Goal: Task Accomplishment & Management: Manage account settings

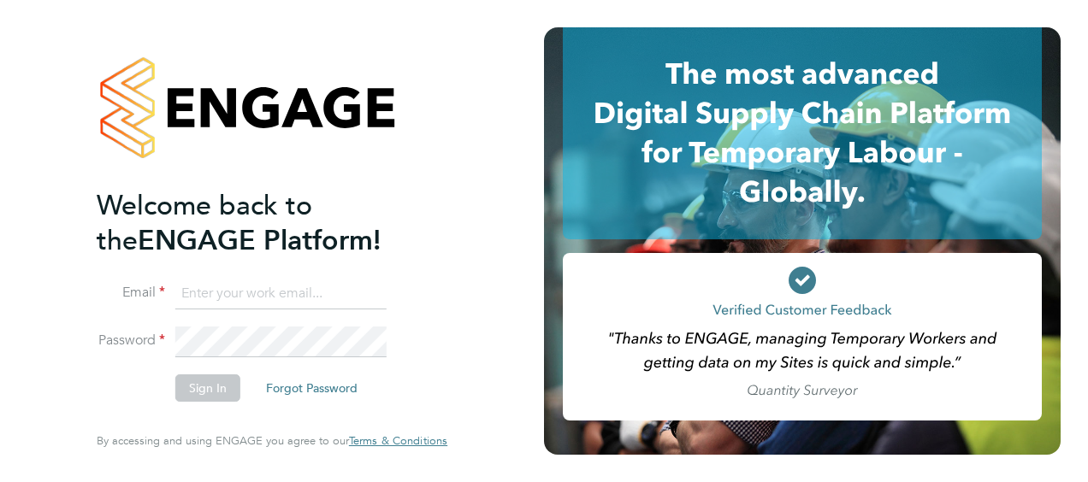
type input "emma.chesterton@vistry.co.uk"
click at [200, 378] on button "Sign In" at bounding box center [207, 388] width 65 height 27
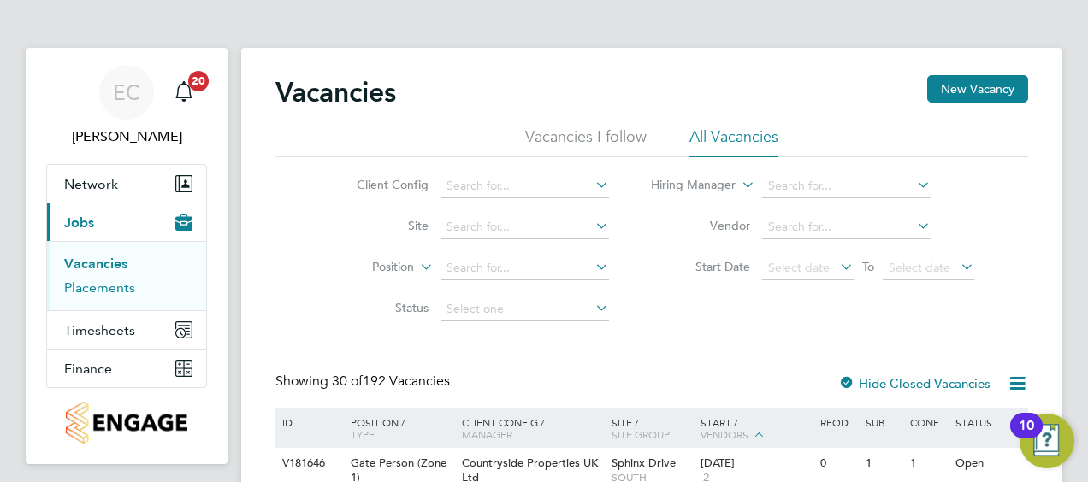
click at [90, 287] on link "Placements" at bounding box center [99, 288] width 71 height 16
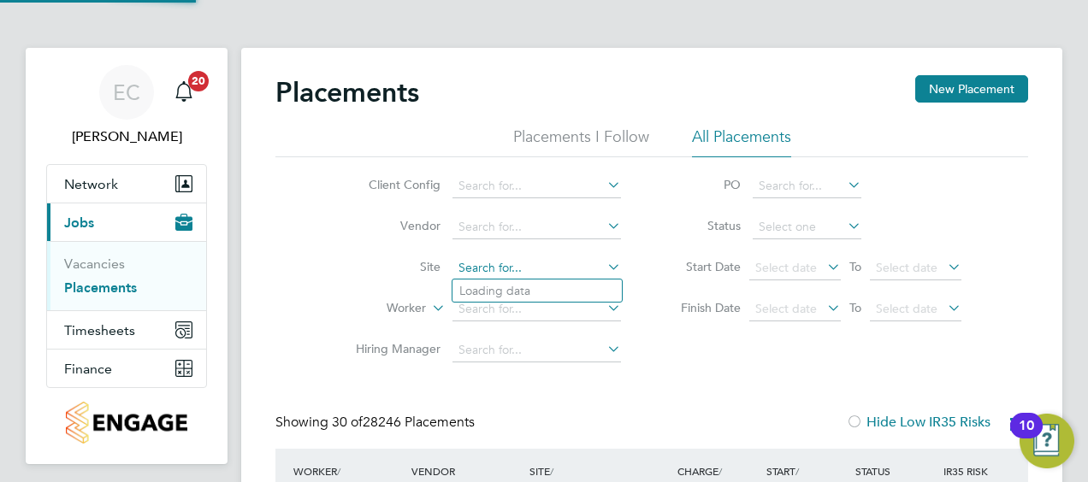
click at [518, 267] on input at bounding box center [536, 269] width 169 height 24
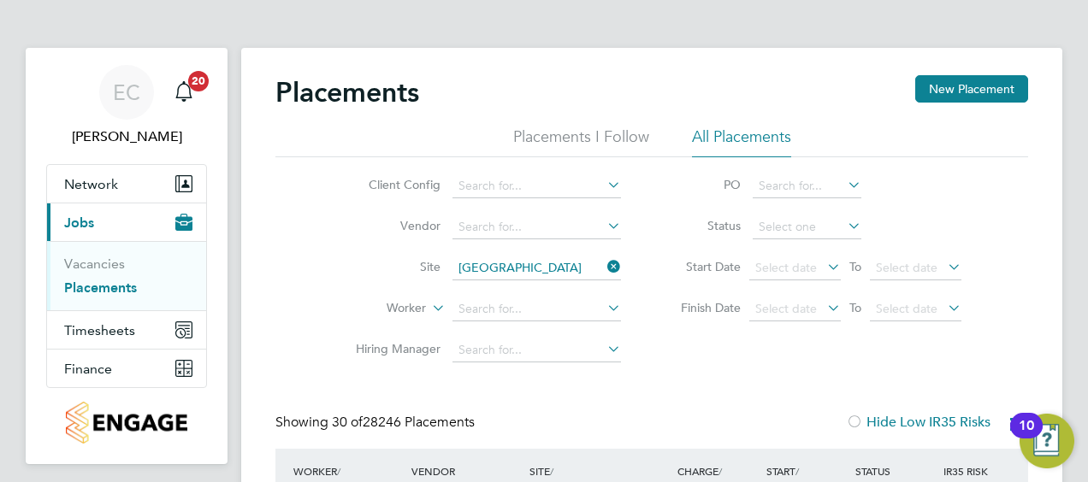
click at [518, 288] on li "[GEOGRAPHIC_DATA] ing" at bounding box center [536, 291] width 169 height 23
type input "East Malling"
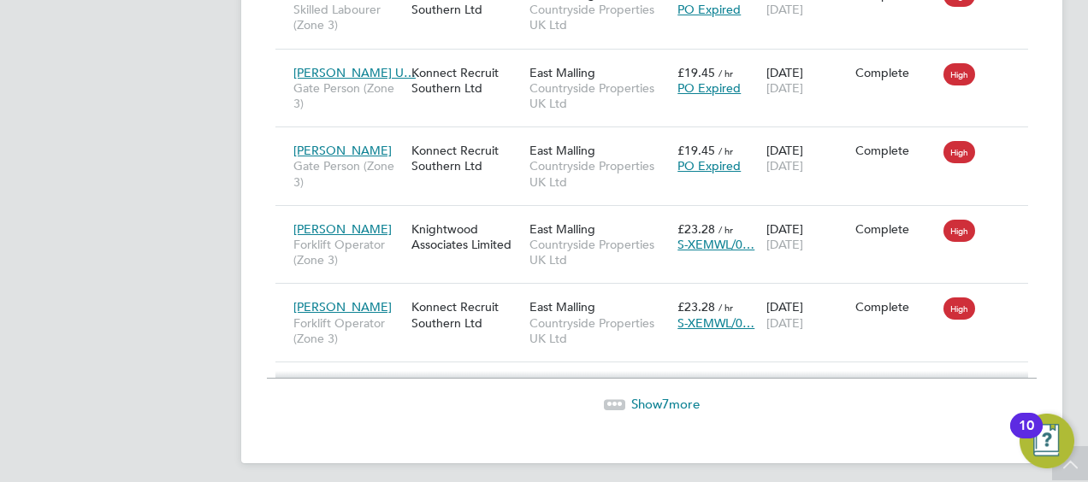
click at [663, 396] on span "7" at bounding box center [665, 404] width 7 height 16
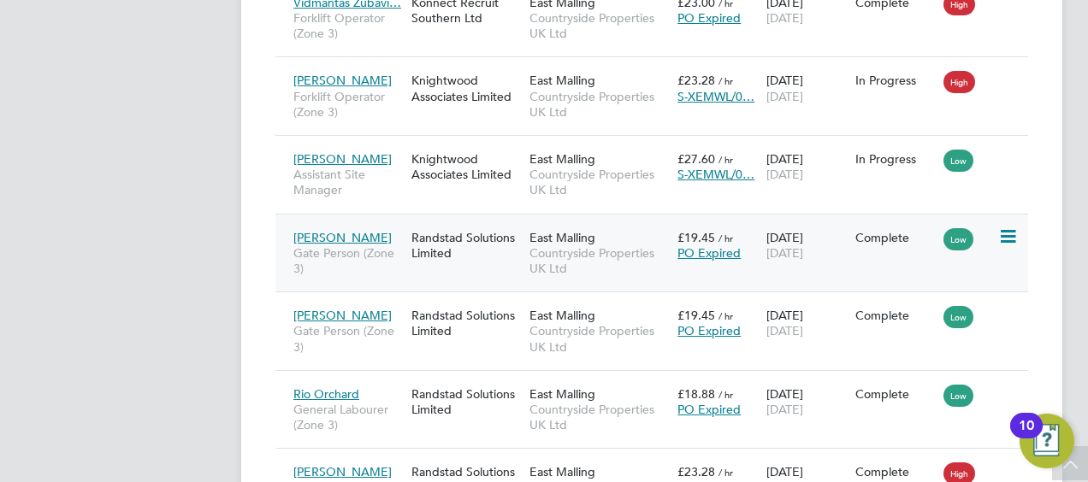
click at [646, 245] on span "Countryside Properties UK Ltd" at bounding box center [598, 260] width 139 height 31
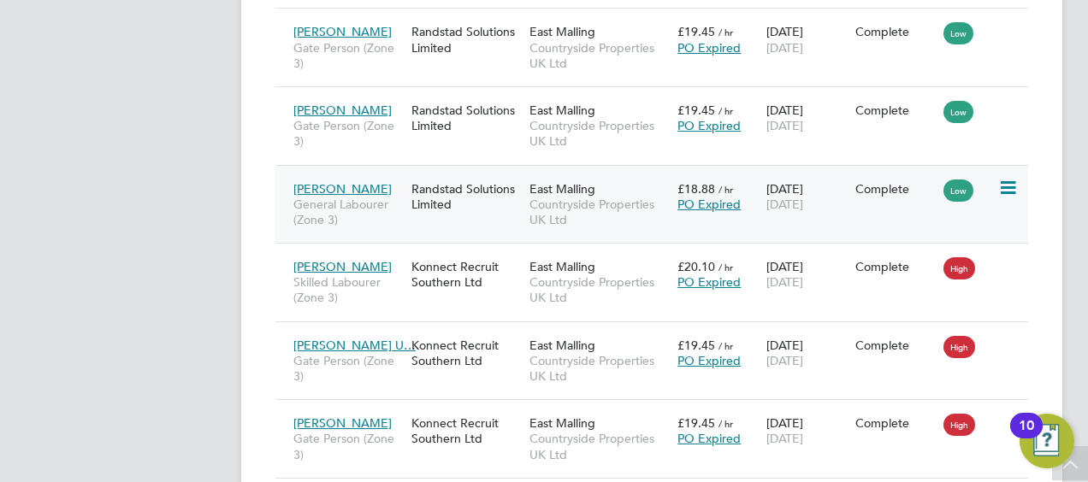
click at [612, 202] on span "Countryside Properties UK Ltd" at bounding box center [598, 212] width 139 height 31
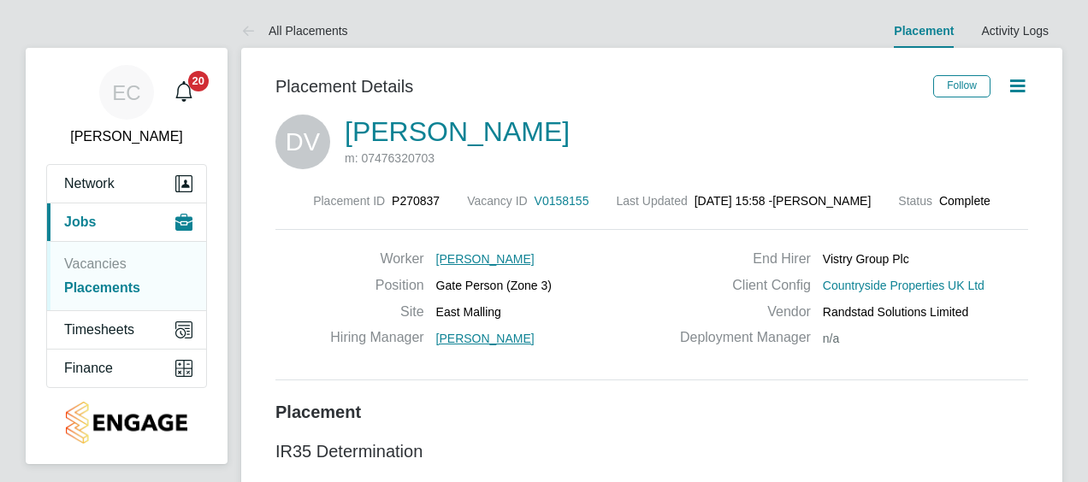
click at [1022, 78] on icon at bounding box center [1017, 85] width 21 height 21
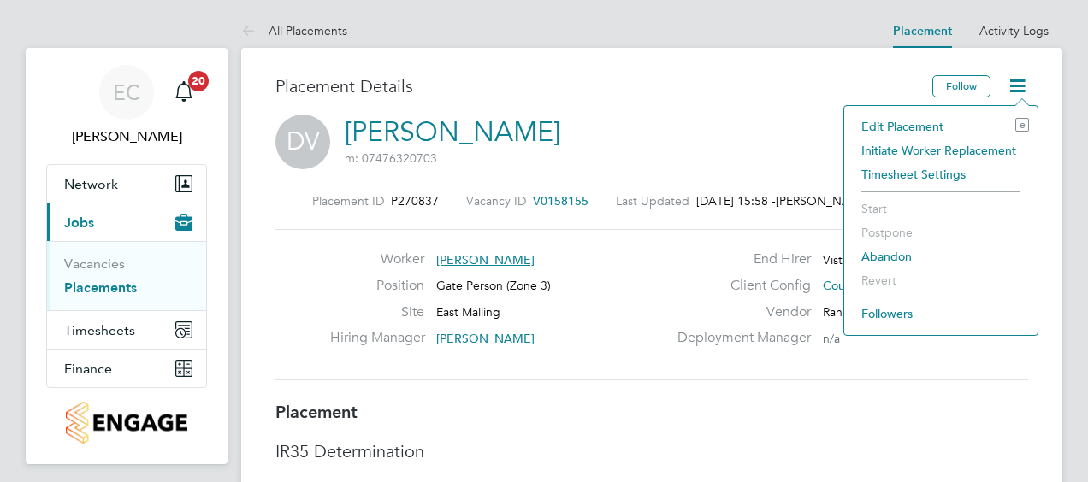
click at [885, 130] on li "Edit Placement e" at bounding box center [941, 127] width 176 height 24
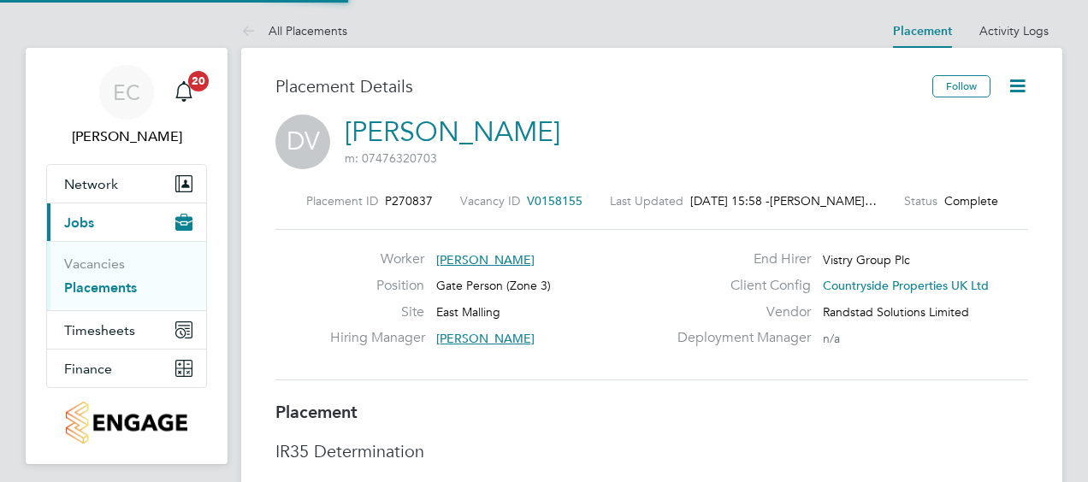
type input "Kakha Buchukuri"
type input "[DATE]"
type input "07:30"
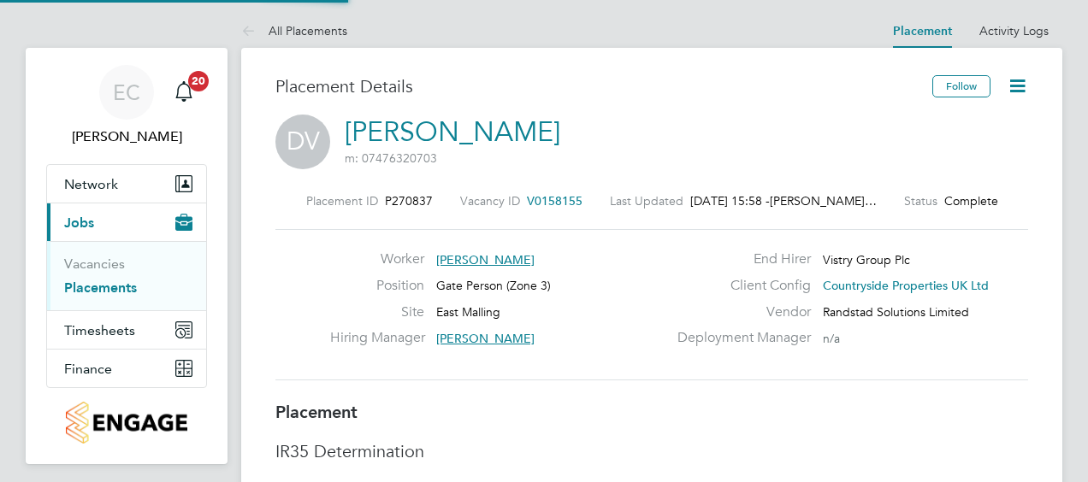
type input "16:30"
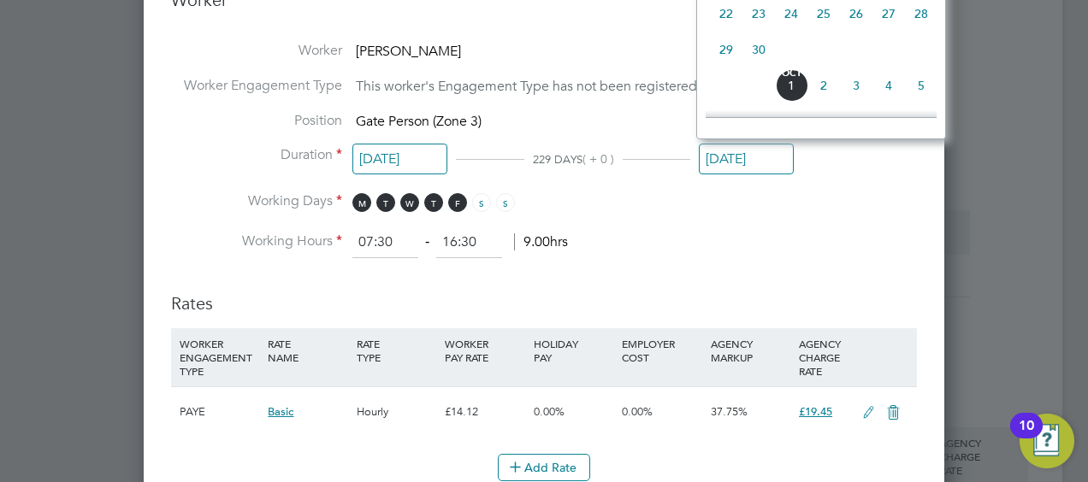
click at [730, 165] on input "[DATE]" at bounding box center [746, 160] width 95 height 32
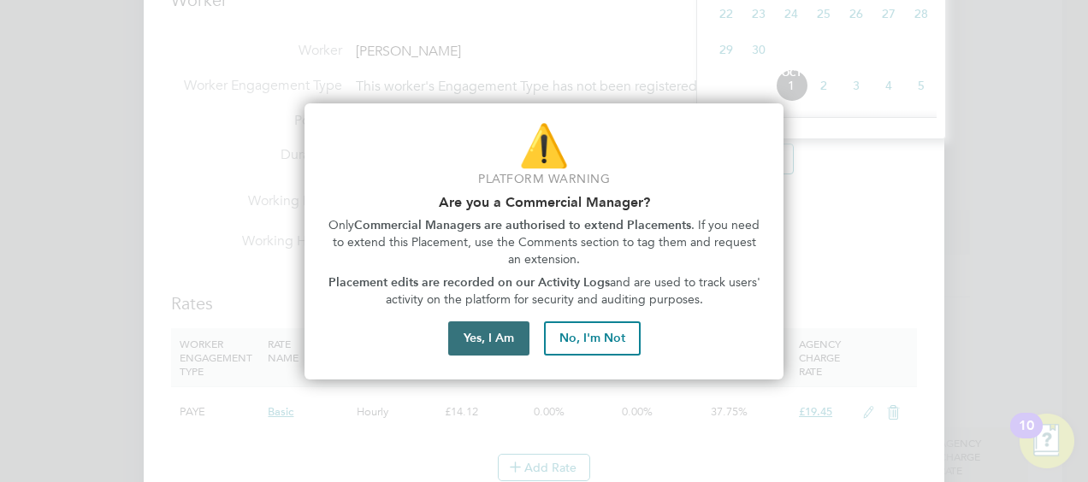
click at [508, 337] on button "Yes, I Am" at bounding box center [488, 339] width 81 height 34
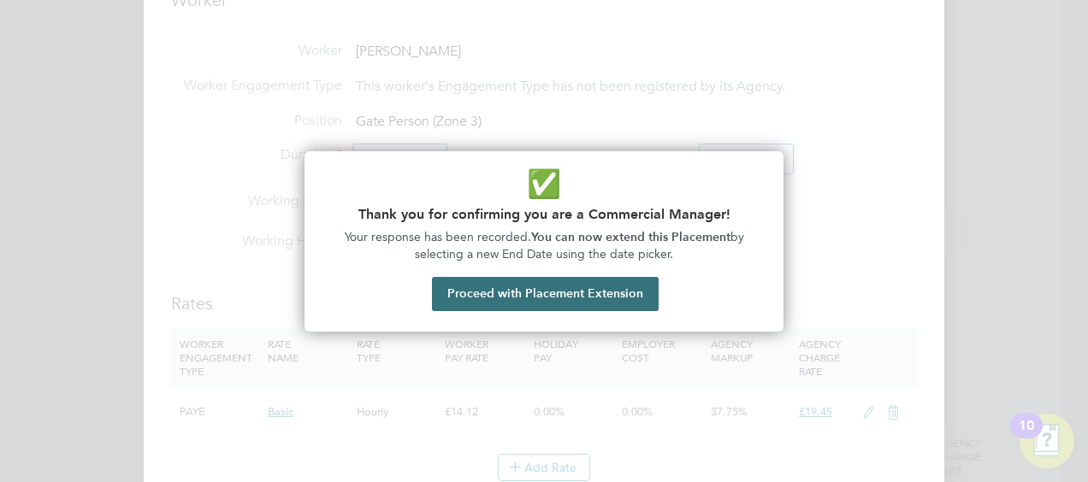
click at [546, 293] on button "Proceed with Placement Extension" at bounding box center [545, 294] width 227 height 34
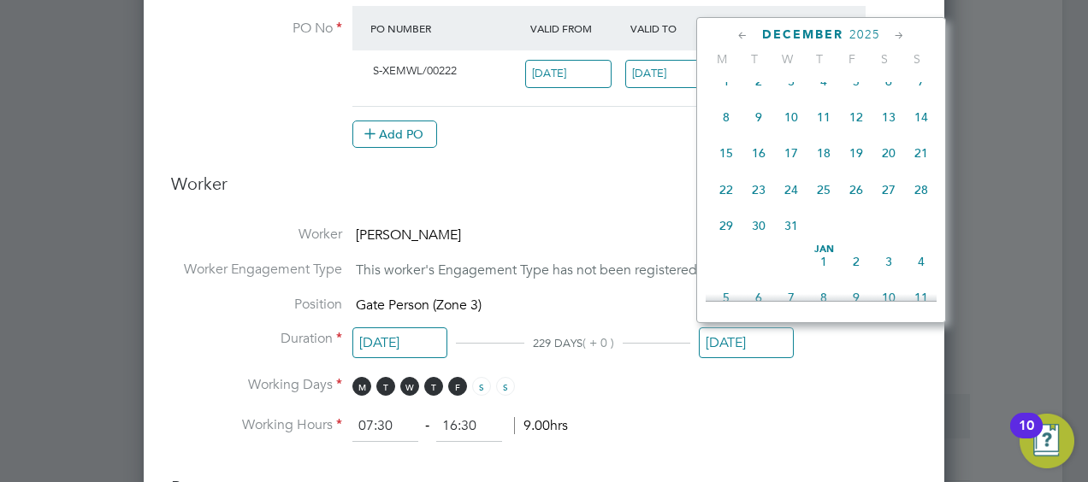
click at [792, 204] on span "24" at bounding box center [791, 190] width 33 height 33
type input "[DATE]"
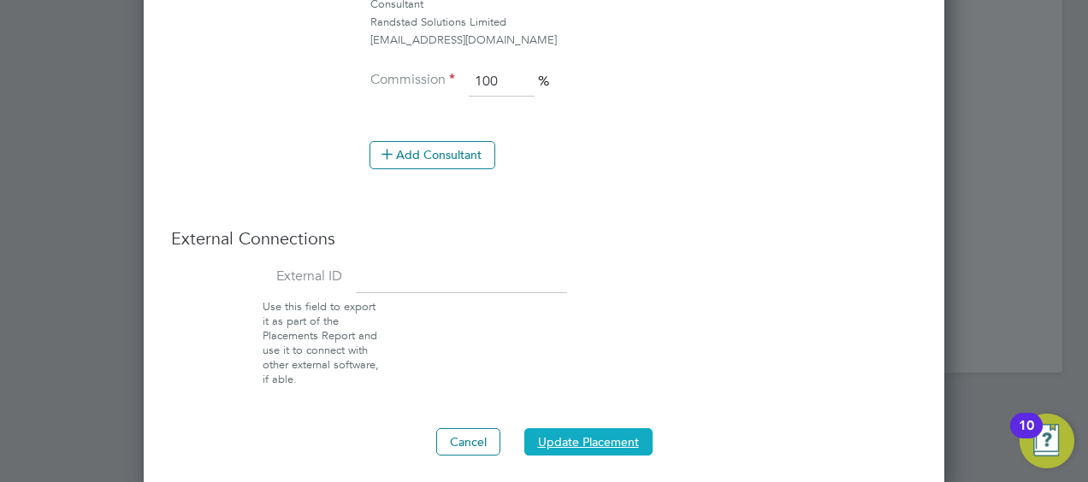
click at [566, 429] on button "Update Placement" at bounding box center [588, 442] width 128 height 27
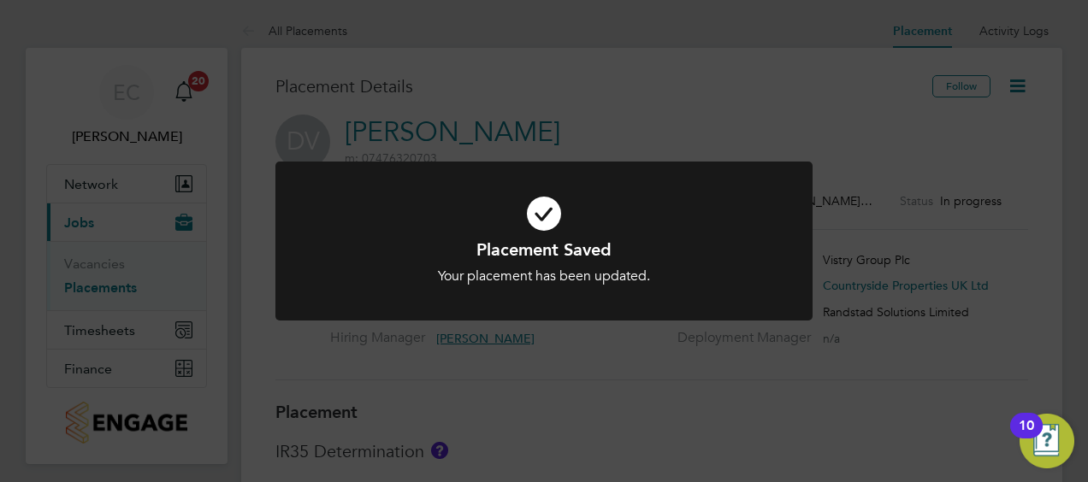
click at [579, 364] on div "Placement Saved Your placement has been updated. Cancel Okay" at bounding box center [544, 241] width 1088 height 482
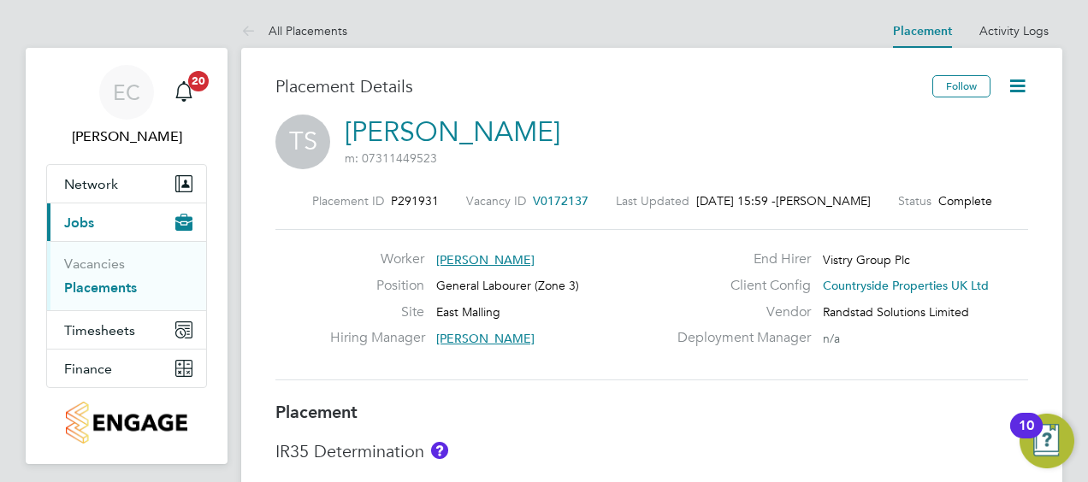
click at [1007, 90] on icon at bounding box center [1017, 85] width 21 height 21
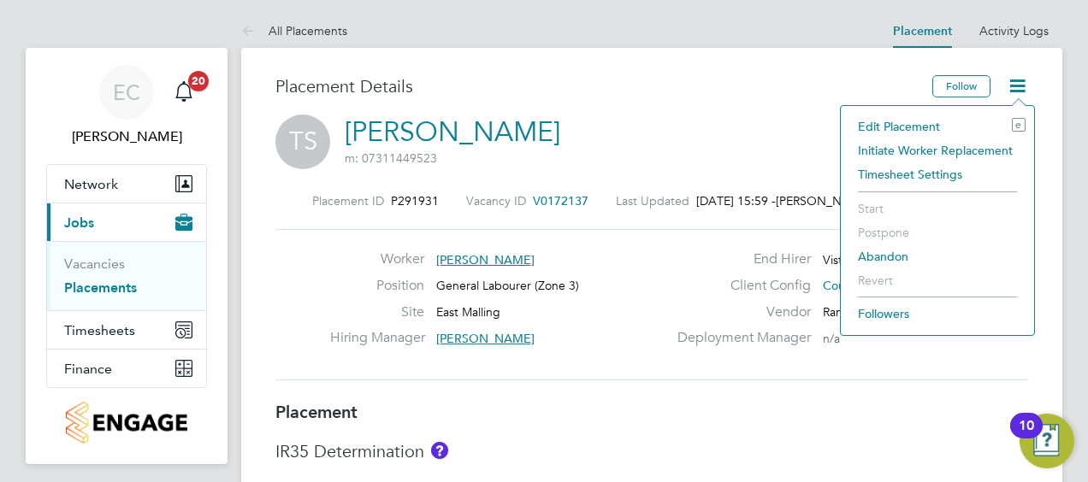
click at [925, 126] on li "Edit Placement e" at bounding box center [937, 127] width 176 height 24
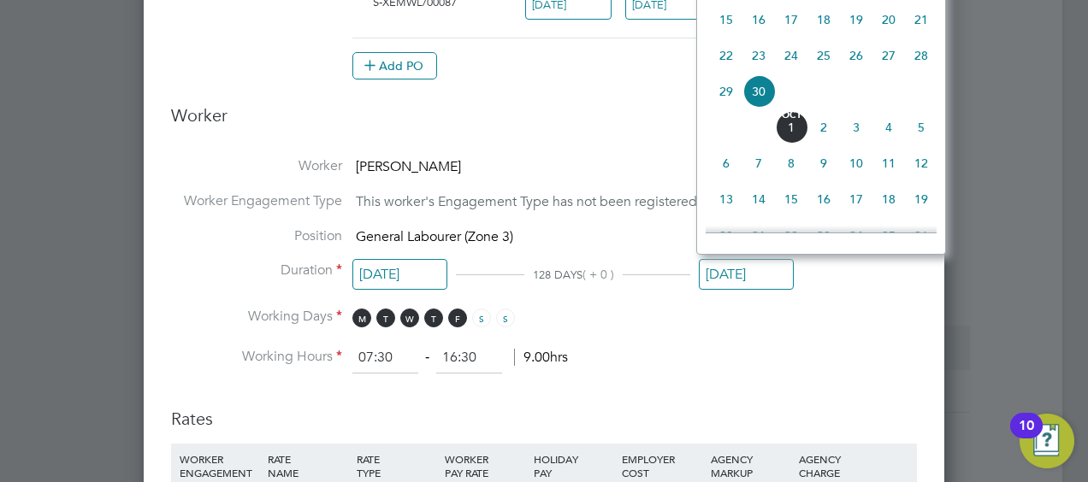
click at [724, 275] on input "[DATE]" at bounding box center [746, 275] width 95 height 32
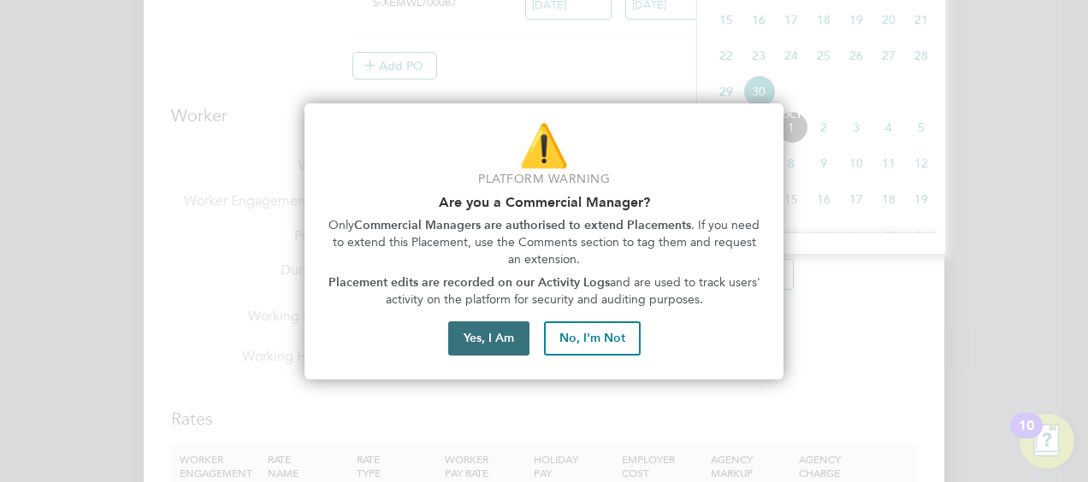
click at [489, 341] on button "Yes, I Am" at bounding box center [488, 339] width 81 height 34
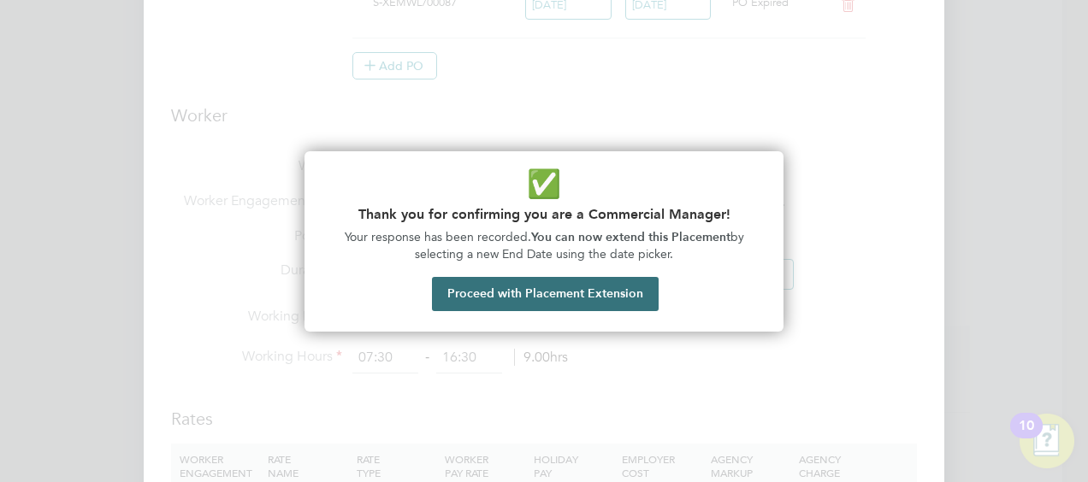
click at [530, 296] on button "Proceed with Placement Extension" at bounding box center [545, 294] width 227 height 34
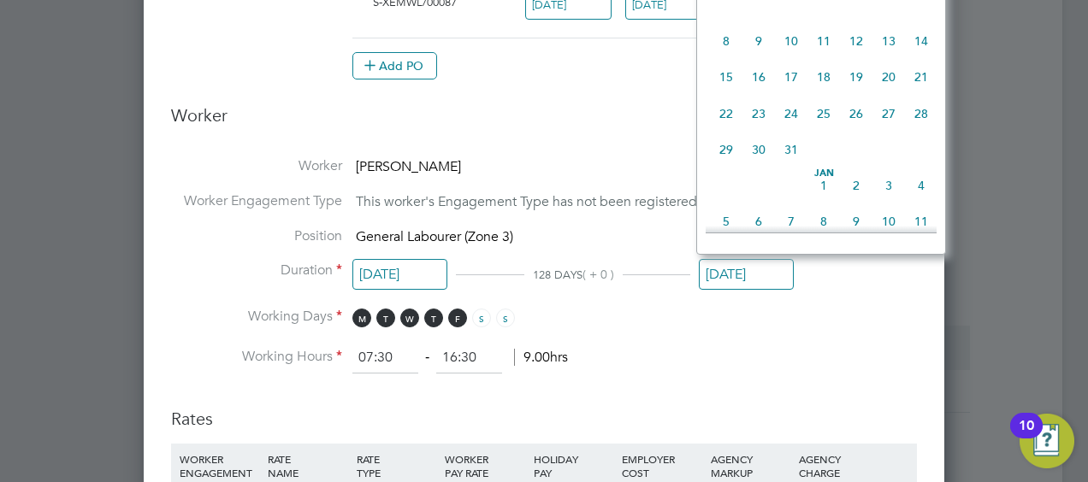
click at [789, 126] on span "24" at bounding box center [791, 114] width 33 height 33
type input "[DATE]"
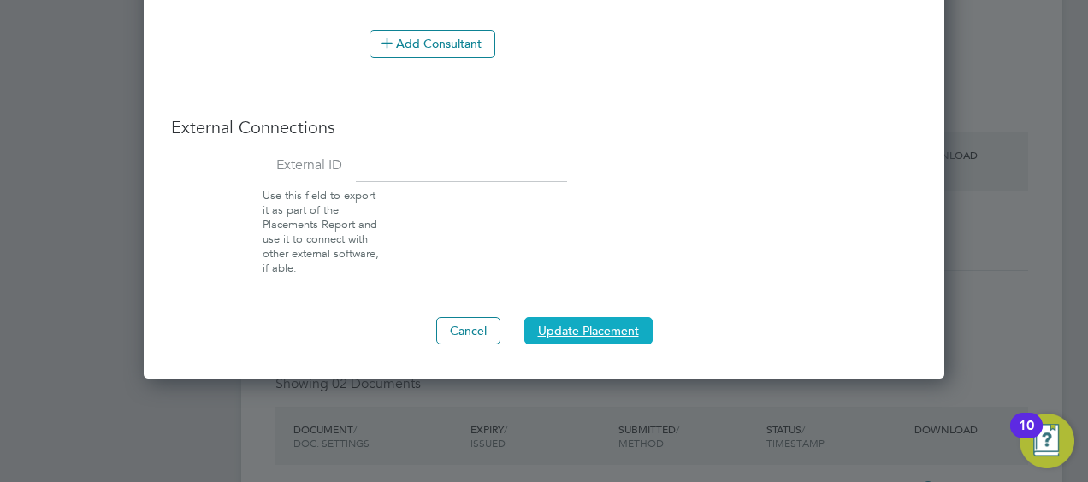
click at [578, 332] on button "Update Placement" at bounding box center [588, 330] width 128 height 27
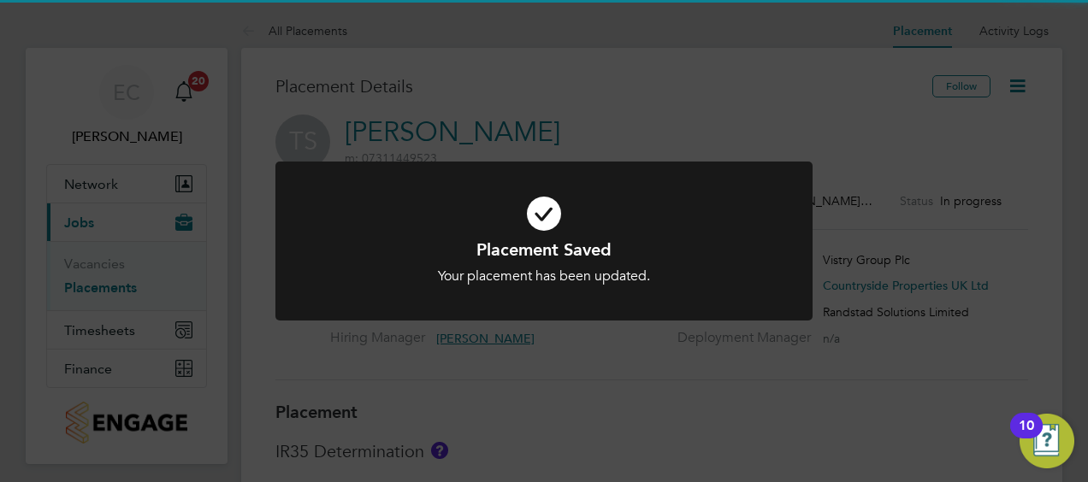
click at [708, 217] on icon at bounding box center [544, 213] width 445 height 67
